Goal: Information Seeking & Learning: Check status

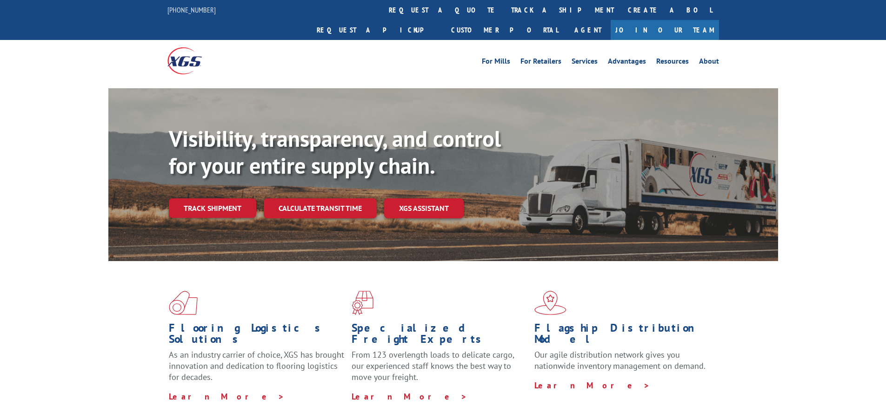
click at [504, 10] on link "track a shipment" at bounding box center [562, 10] width 117 height 20
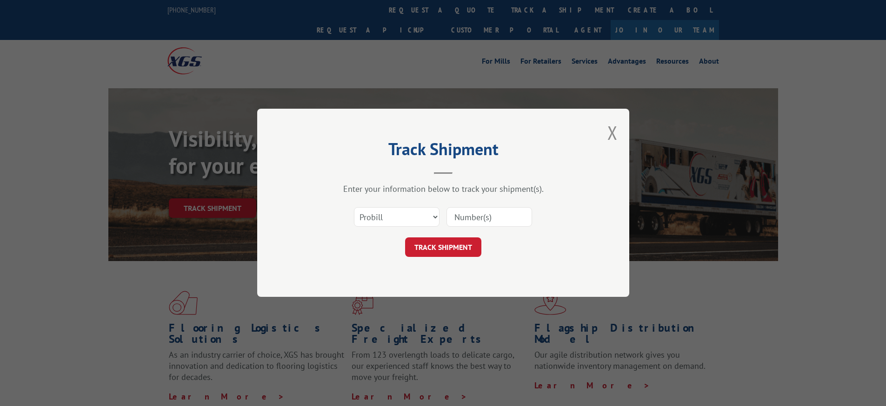
drag, startPoint x: 465, startPoint y: 225, endPoint x: 470, endPoint y: 224, distance: 4.9
click at [465, 225] on input at bounding box center [489, 218] width 86 height 20
type input "16900858"
click at [455, 251] on button "TRACK SHIPMENT" at bounding box center [443, 248] width 76 height 20
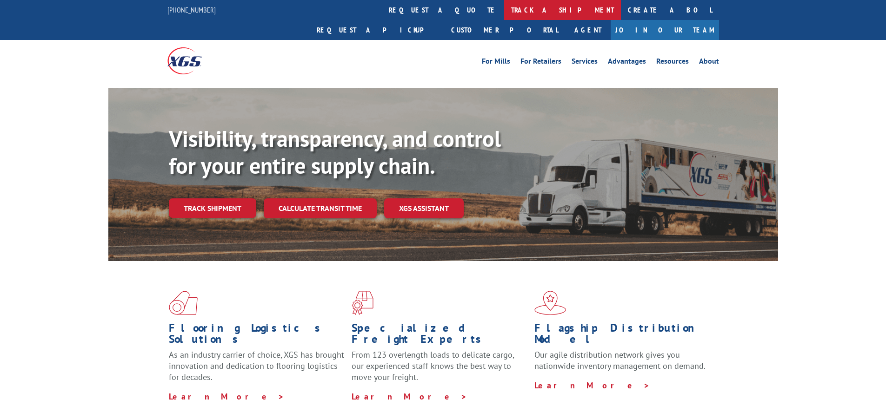
click at [504, 7] on link "track a shipment" at bounding box center [562, 10] width 117 height 20
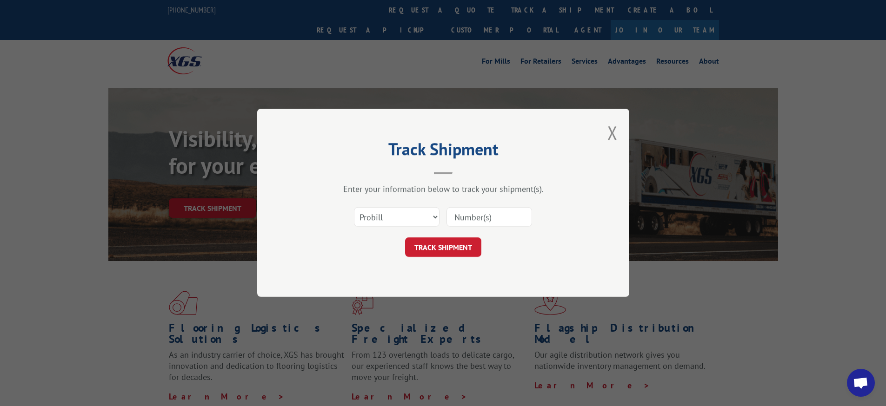
click at [491, 208] on input at bounding box center [489, 218] width 86 height 20
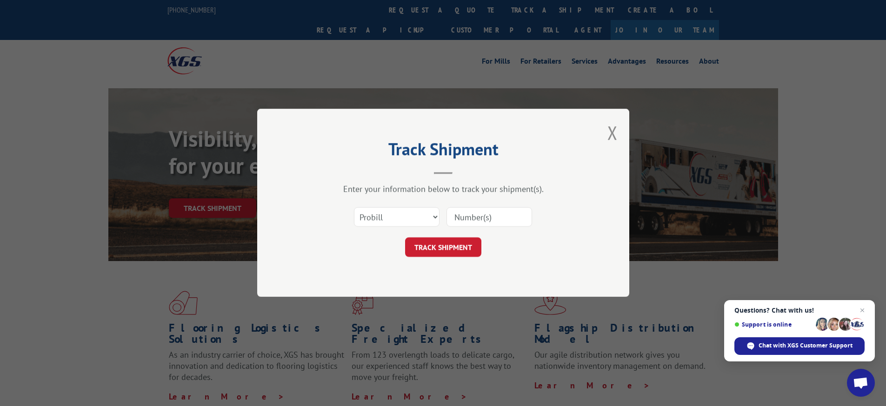
type input "16900858"
click at [436, 249] on button "TRACK SHIPMENT" at bounding box center [443, 248] width 76 height 20
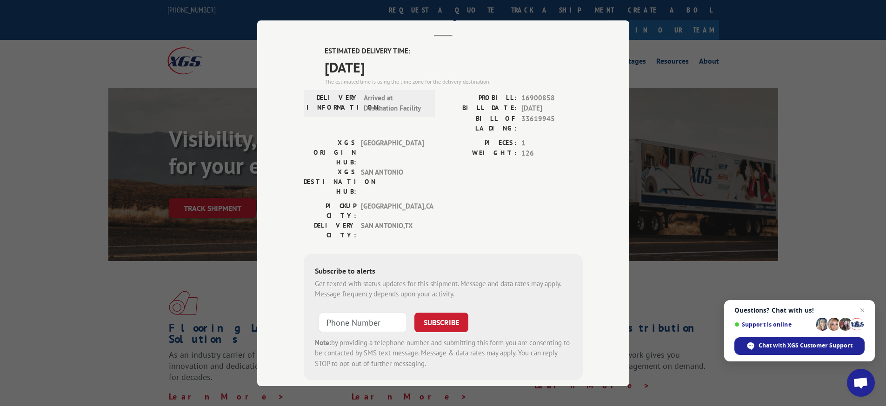
scroll to position [53, 0]
